Goal: Transaction & Acquisition: Purchase product/service

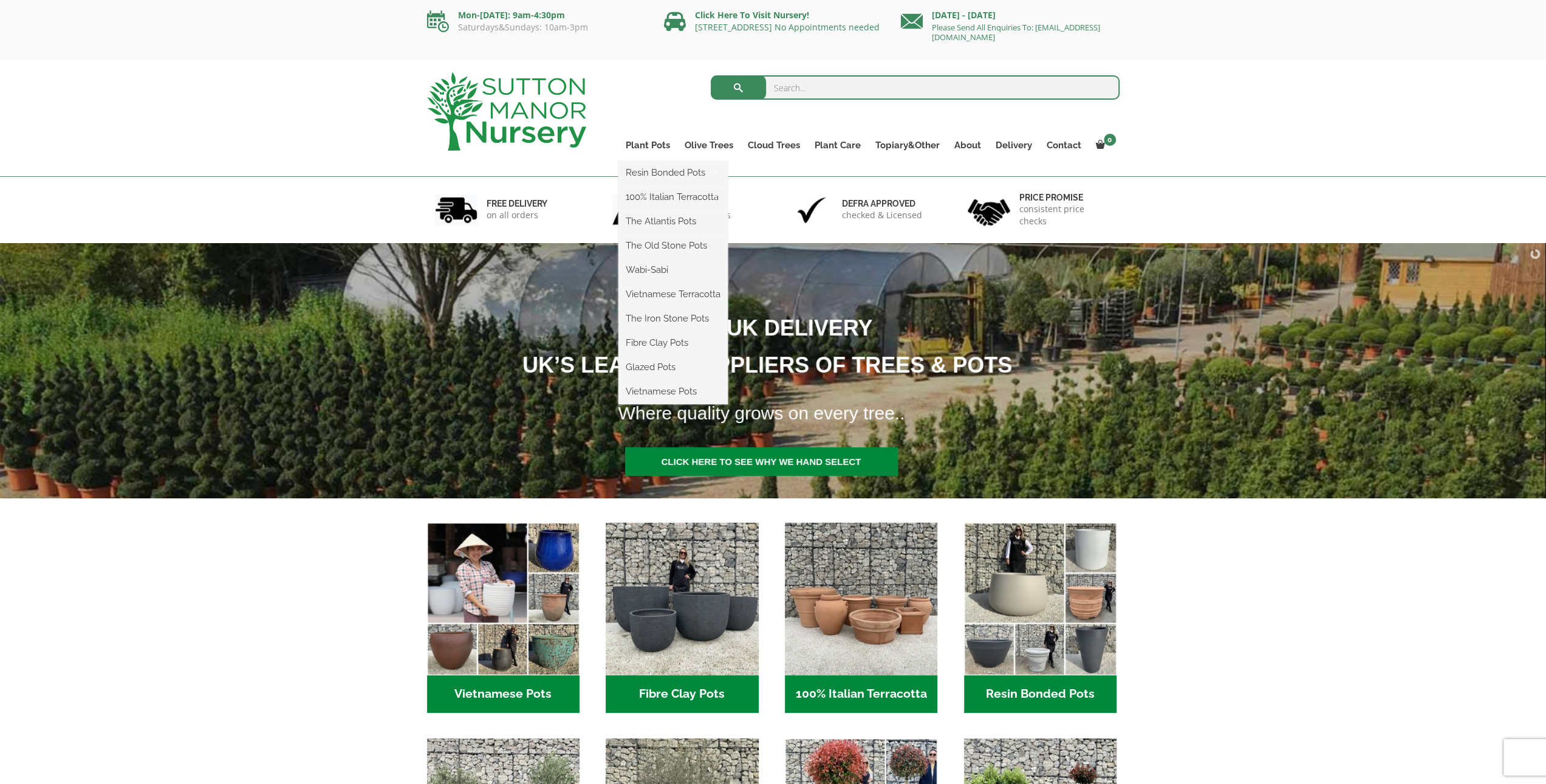
scroll to position [2, 0]
click at [657, 197] on link "100% Italian Terracotta" at bounding box center [673, 196] width 109 height 18
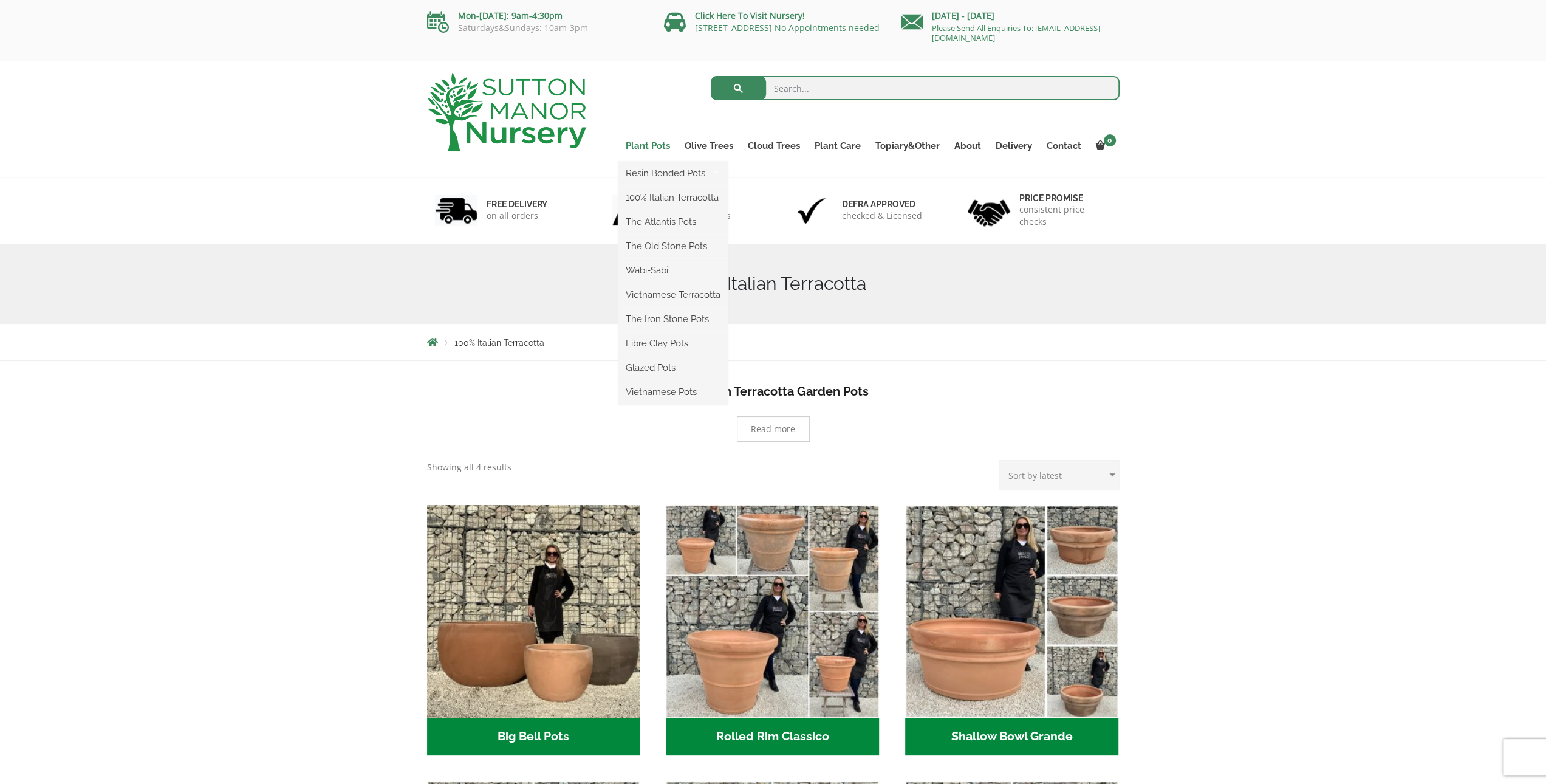
click at [657, 144] on link "Plant Pots" at bounding box center [648, 146] width 59 height 17
click at [656, 225] on link "The Atlantis Pots" at bounding box center [673, 221] width 109 height 18
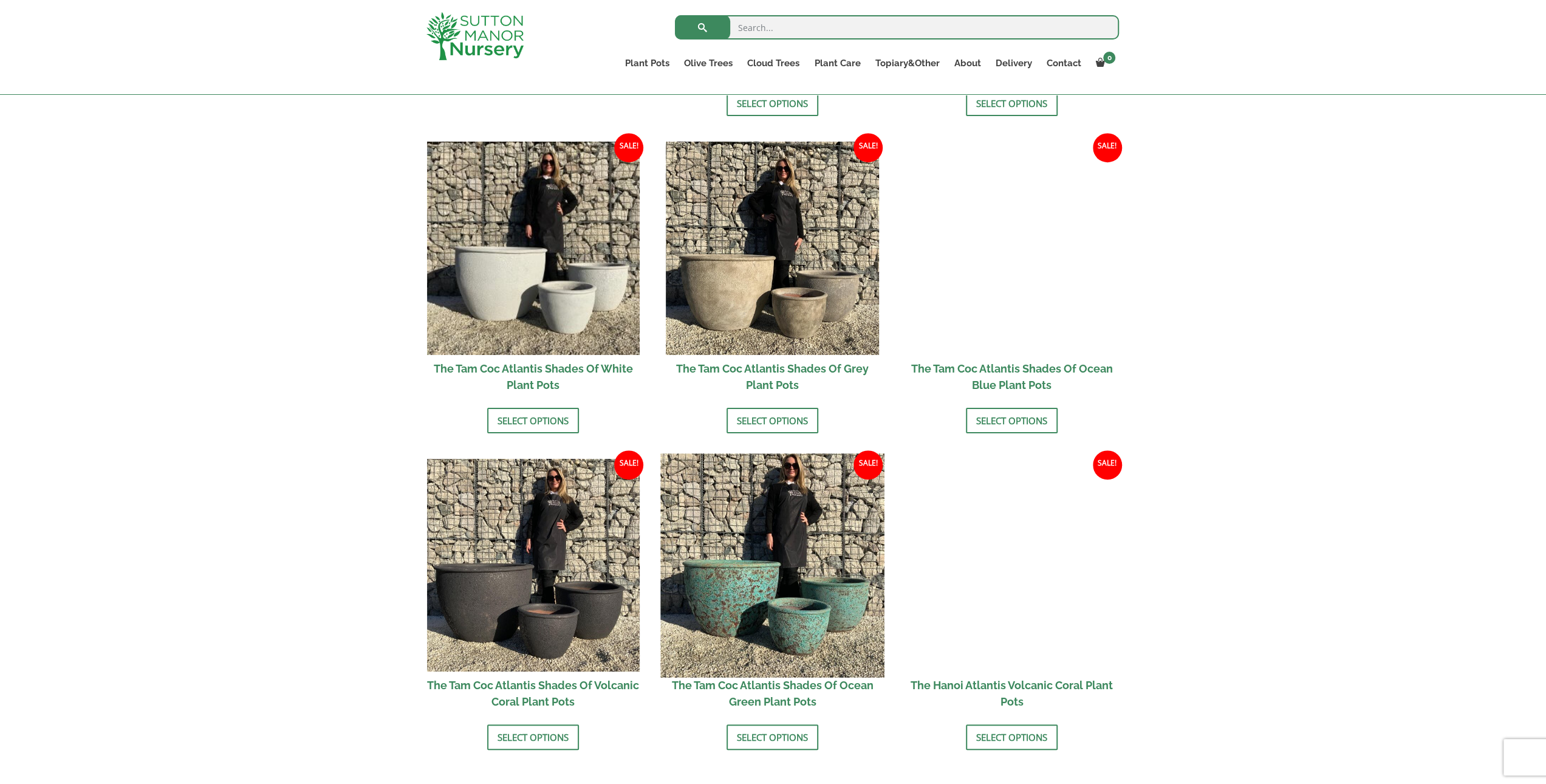
scroll to position [787, 0]
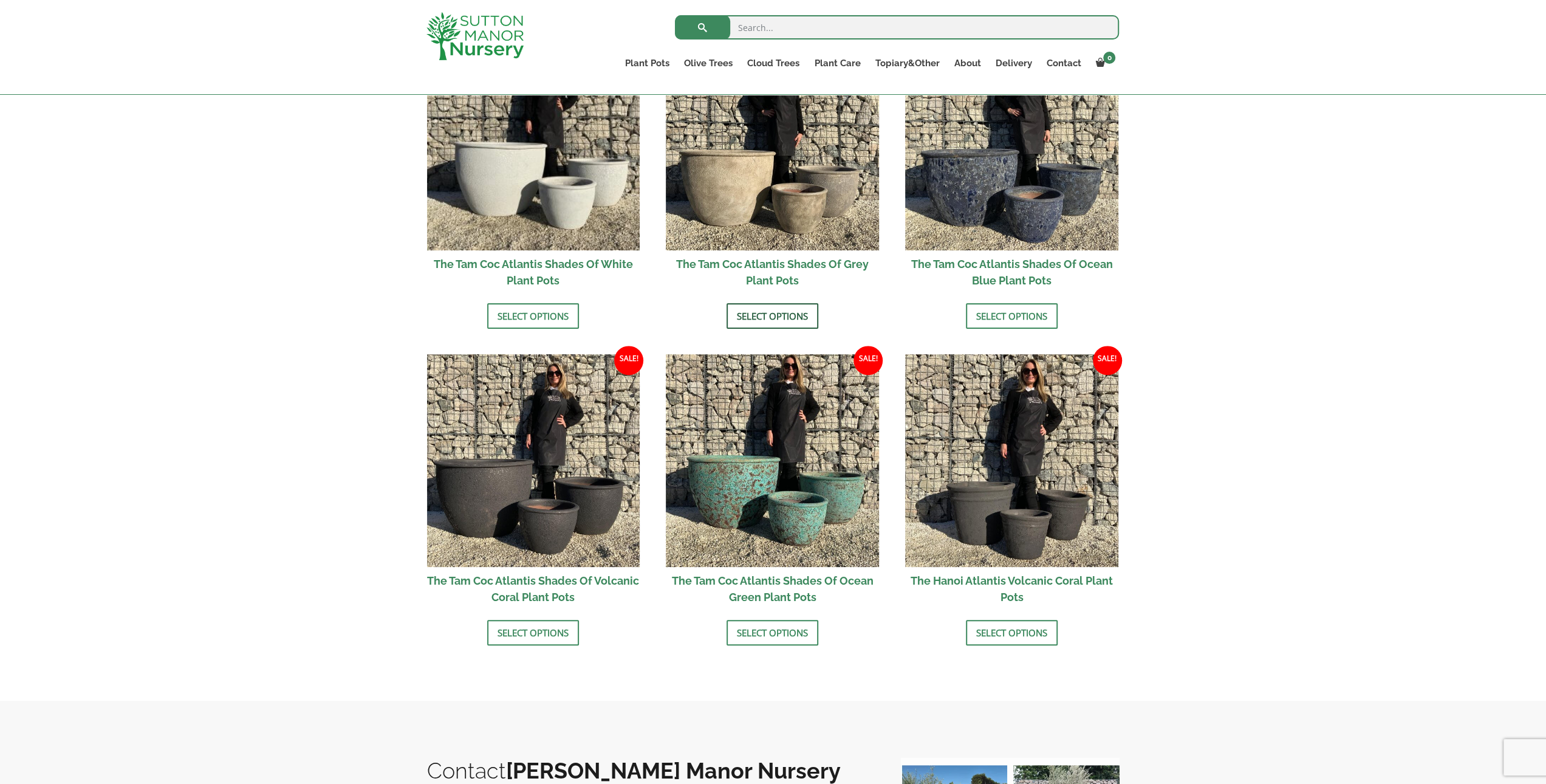
click at [773, 318] on link "Select options" at bounding box center [772, 316] width 92 height 25
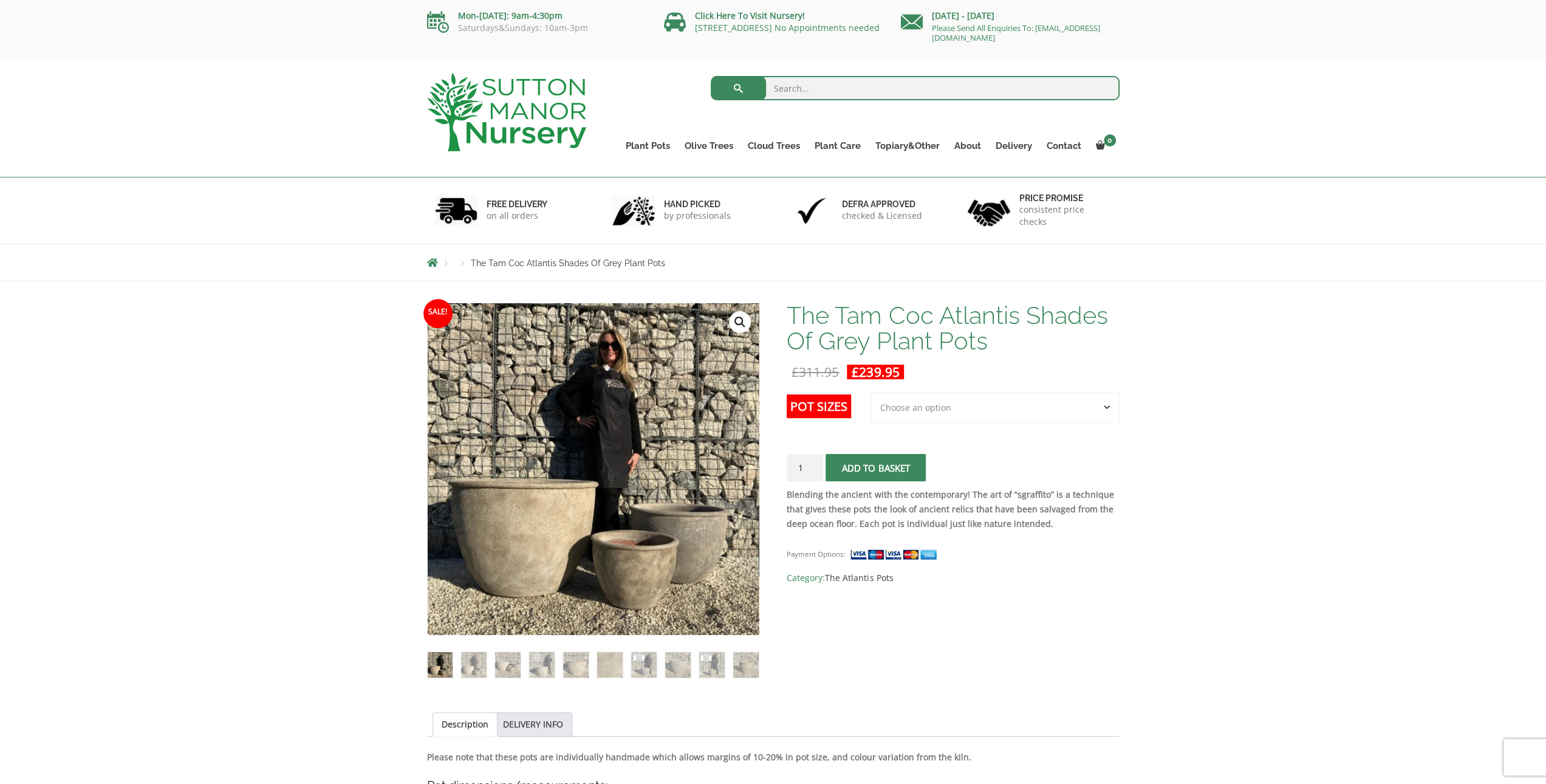
click at [1003, 407] on select "Choose an option 3rd to Largest Pot In The Picture" at bounding box center [995, 407] width 249 height 31
select select "3rd to Largest Pot In The Picture"
click at [871, 392] on select "Choose an option 3rd to Largest Pot In The Picture" at bounding box center [995, 407] width 249 height 31
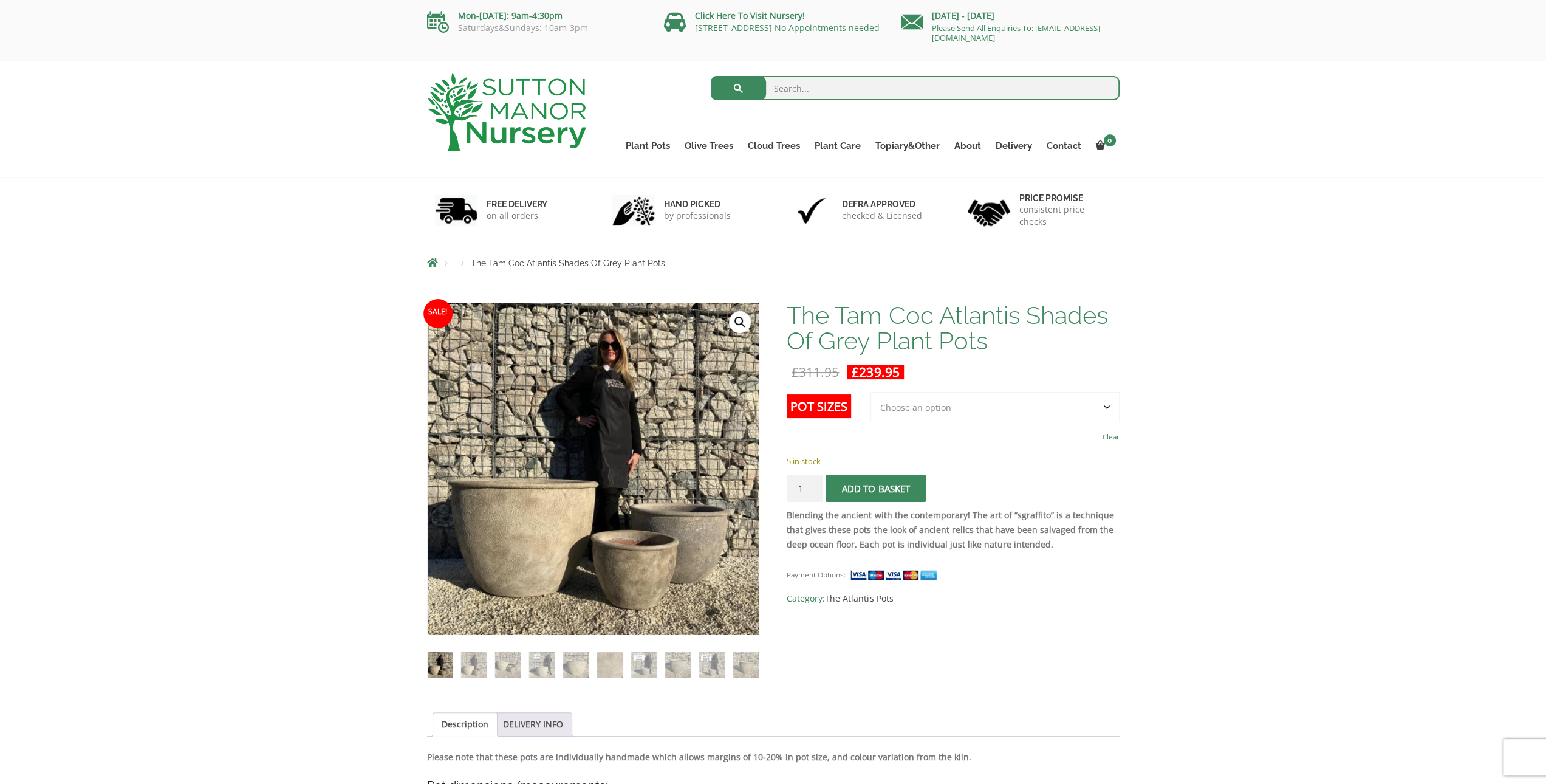
click at [937, 404] on select "Choose an option 3rd to Largest Pot In The Picture" at bounding box center [995, 407] width 249 height 31
click at [819, 442] on th "Pot Sizes" at bounding box center [829, 418] width 83 height 53
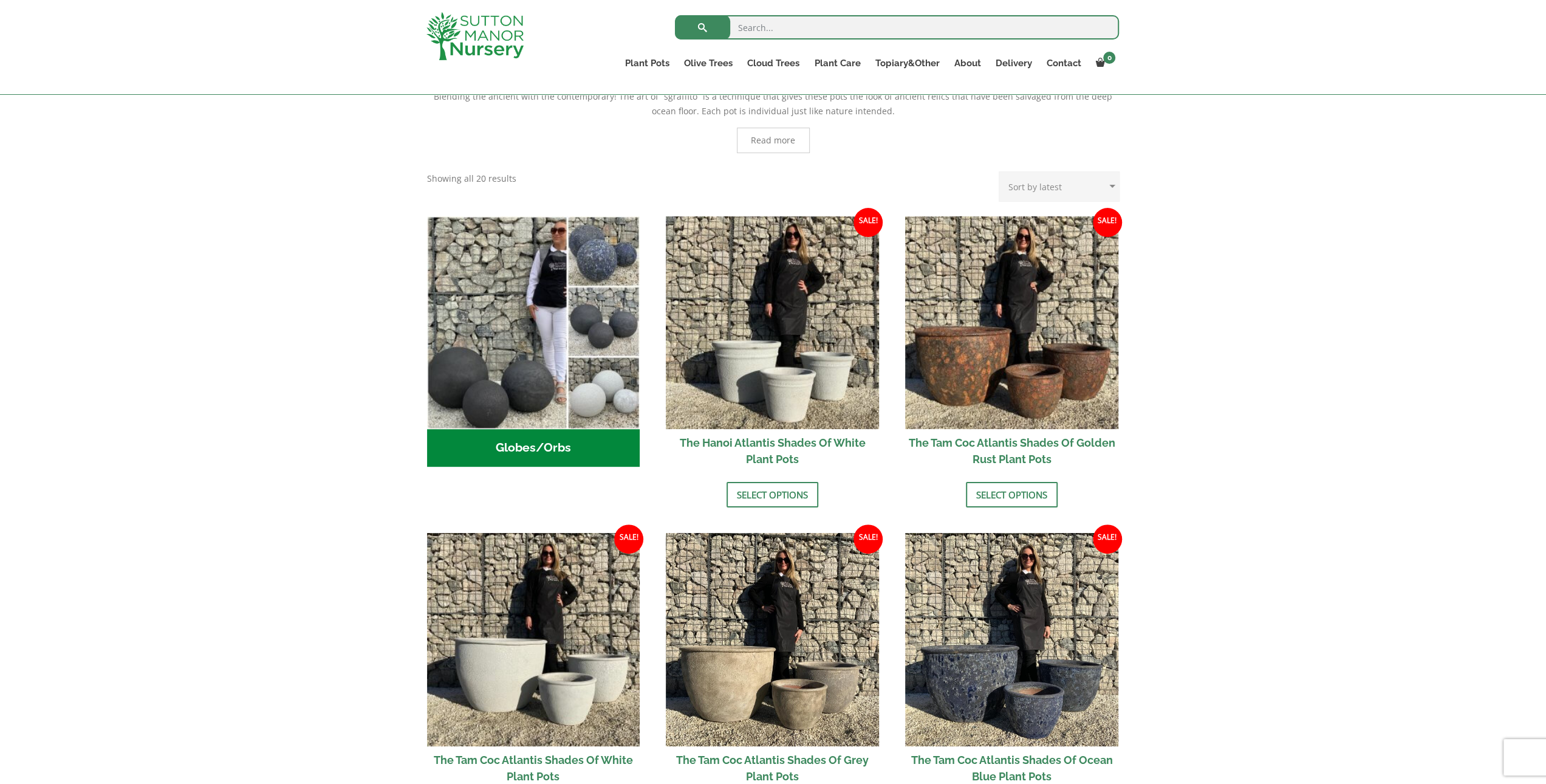
scroll to position [272, 0]
